Goal: Browse casually

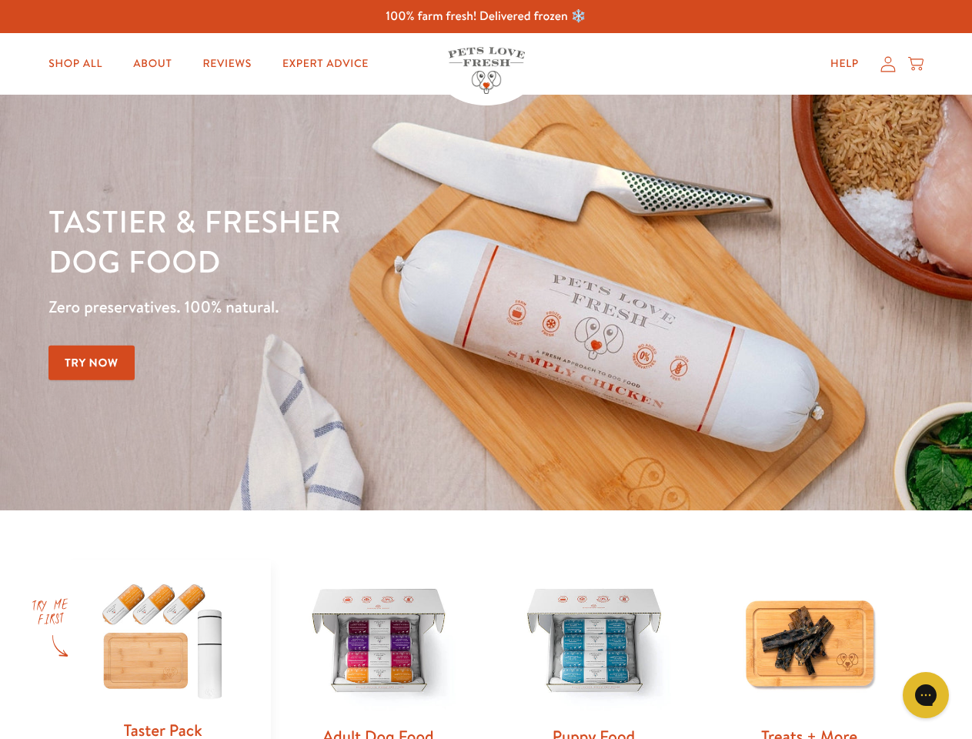
click at [486, 370] on div "Tastier & fresher dog food Zero preservatives. 100% natural. Try Now" at bounding box center [341, 302] width 584 height 203
click at [926, 695] on icon "Open gorgias live chat" at bounding box center [925, 694] width 15 height 15
